Goal: Navigation & Orientation: Find specific page/section

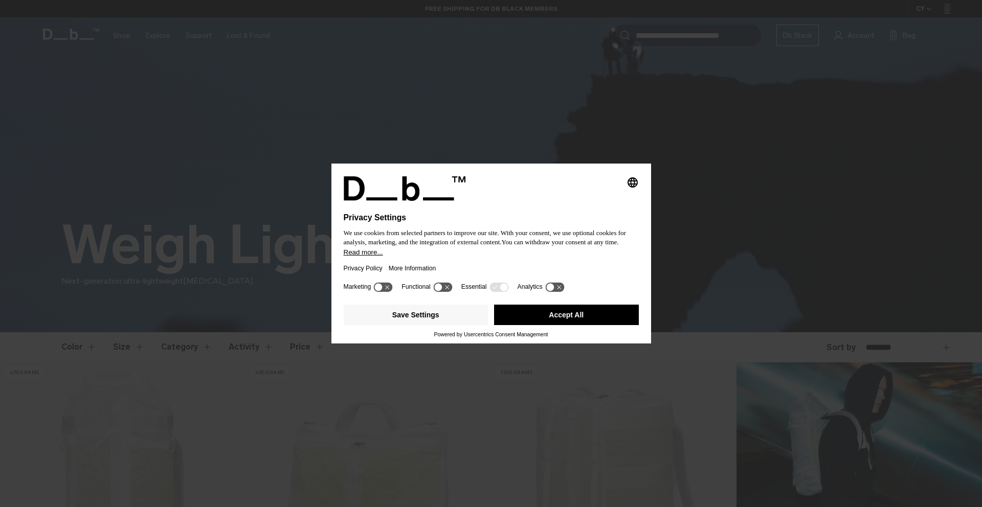
click at [552, 76] on div "Selecting an option will immediately change the language Privacy Settings We us…" at bounding box center [491, 253] width 982 height 507
click at [421, 321] on button "Save Settings" at bounding box center [416, 315] width 145 height 20
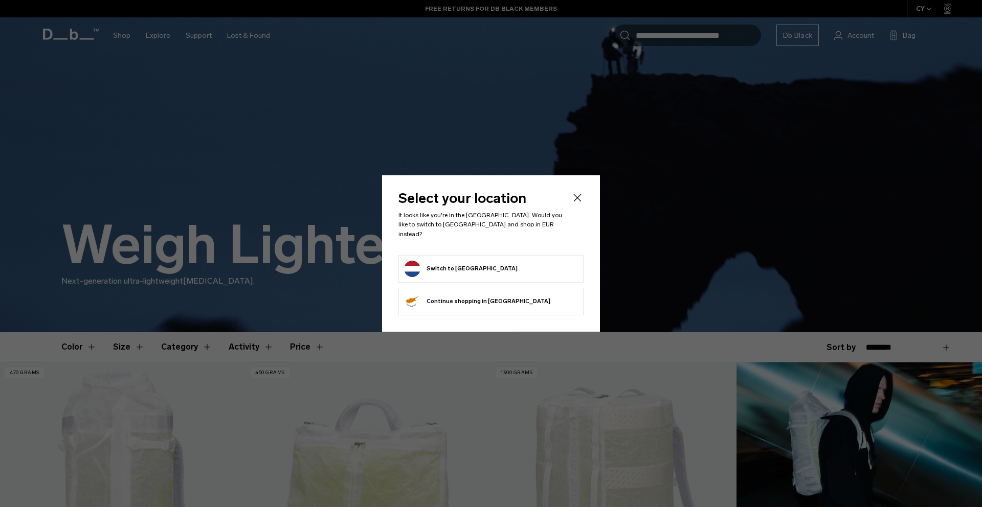
click at [486, 261] on form "Switch to Netherlands" at bounding box center [491, 269] width 174 height 16
click at [464, 266] on button "Switch to Netherlands" at bounding box center [461, 269] width 114 height 16
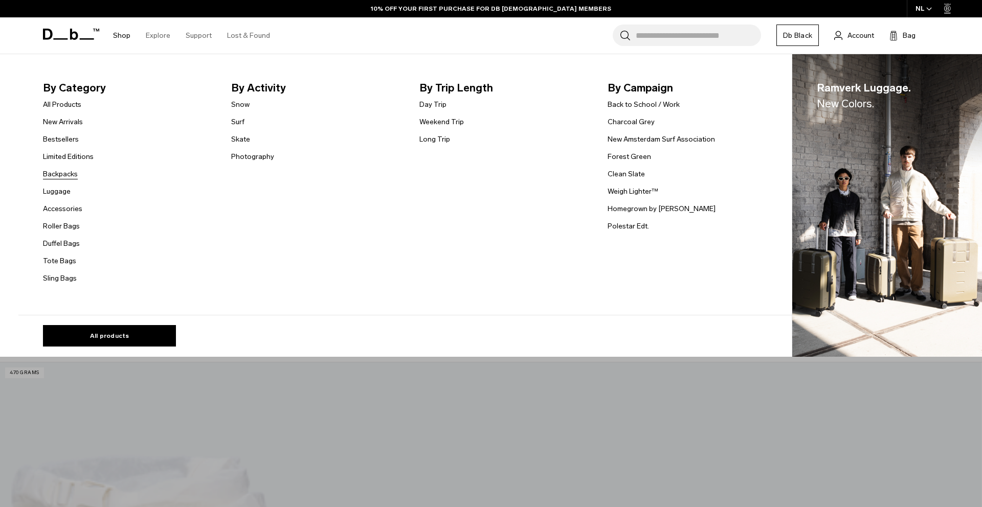
click at [62, 175] on link "Backpacks" at bounding box center [60, 174] width 35 height 11
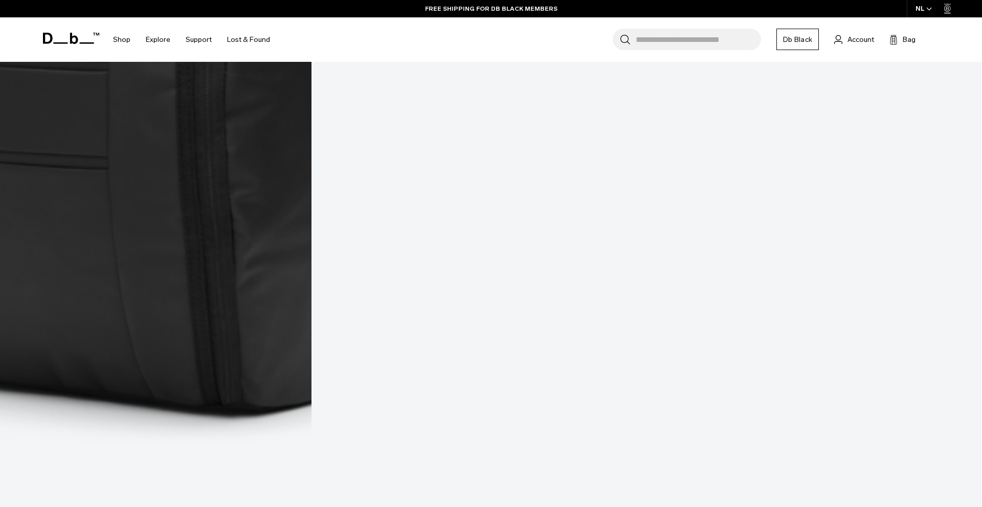
scroll to position [2021, 0]
